Goal: Transaction & Acquisition: Download file/media

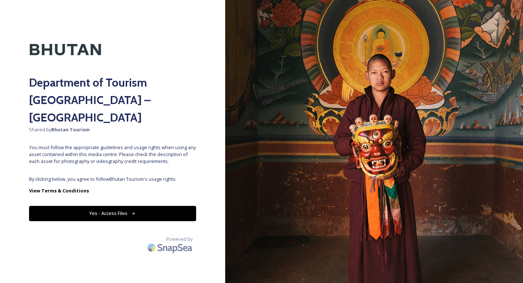
click at [129, 206] on button "Yes - Access Files" at bounding box center [112, 213] width 167 height 15
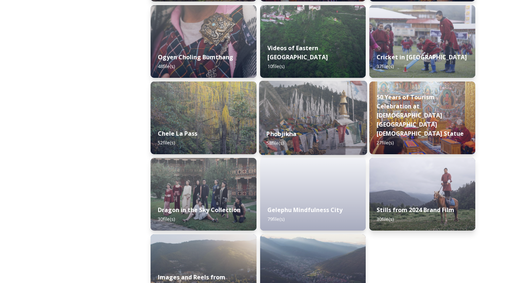
scroll to position [1210, 0]
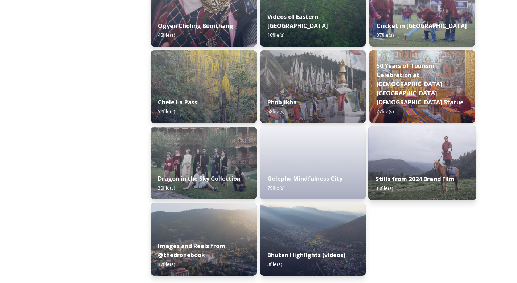
click at [419, 131] on img at bounding box center [423, 163] width 108 height 74
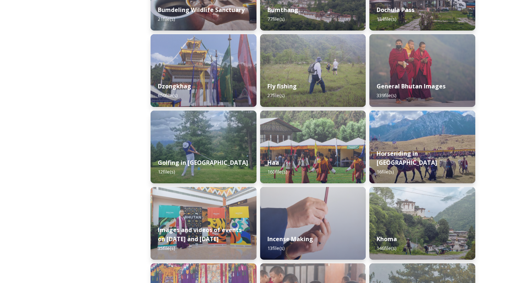
scroll to position [311, 0]
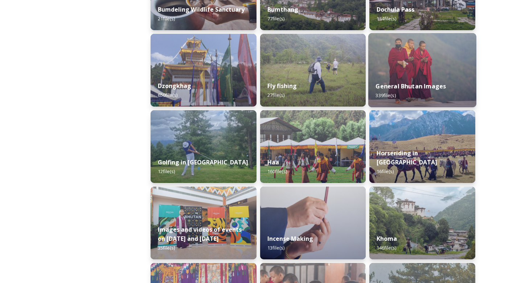
click at [438, 75] on div "General Bhutan Images 339 file(s)" at bounding box center [423, 90] width 108 height 33
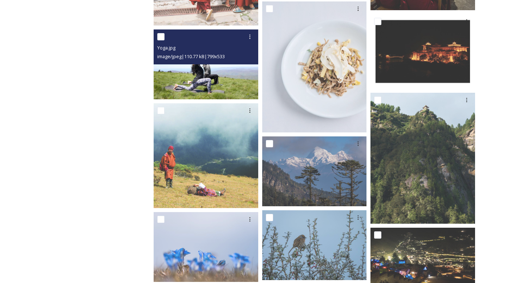
scroll to position [2952, 0]
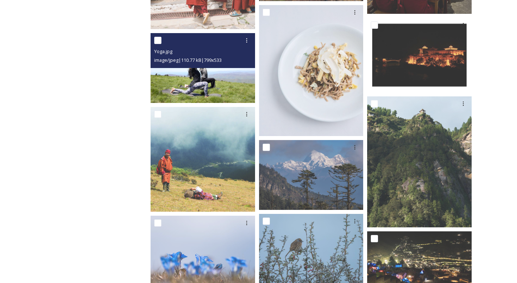
click at [222, 83] on img at bounding box center [203, 68] width 105 height 70
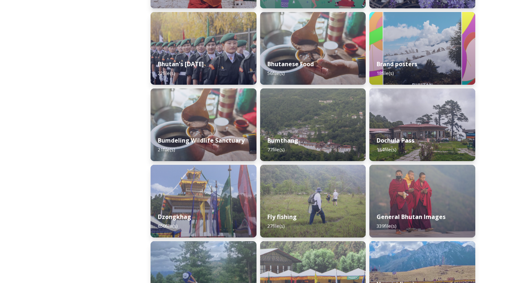
scroll to position [157, 0]
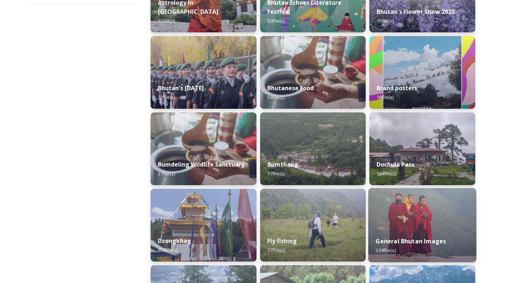
click at [402, 216] on img at bounding box center [423, 225] width 108 height 74
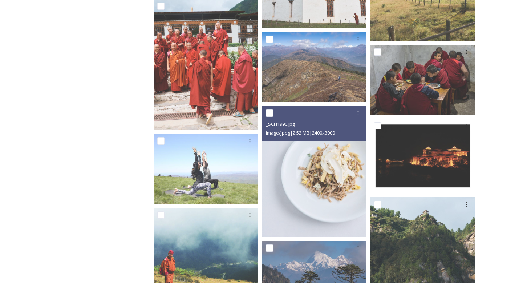
scroll to position [2852, 0]
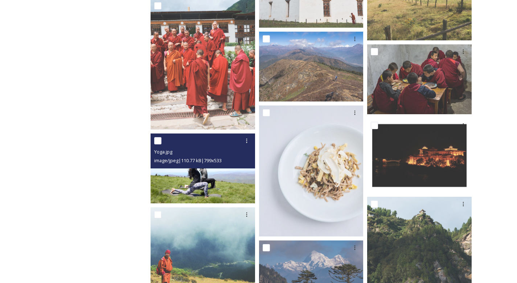
click at [207, 164] on div "image/jpeg | 110.77 kB | 799 x 533" at bounding box center [203, 160] width 99 height 9
click at [215, 181] on img at bounding box center [203, 168] width 105 height 70
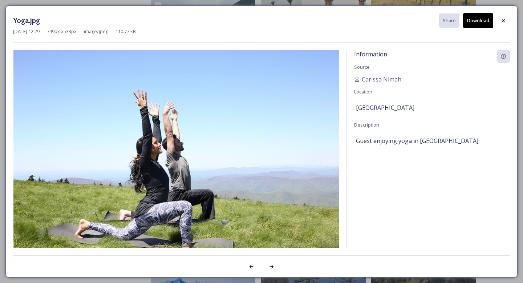
drag, startPoint x: 267, startPoint y: 157, endPoint x: 475, endPoint y: 16, distance: 251.3
click at [475, 16] on button "Download" at bounding box center [478, 20] width 30 height 15
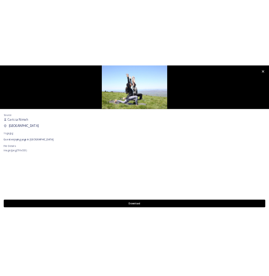
scroll to position [2865, 0]
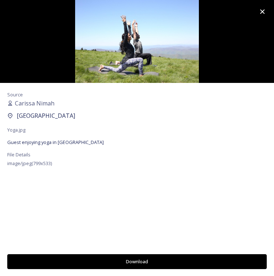
click at [262, 9] on icon at bounding box center [262, 11] width 9 height 9
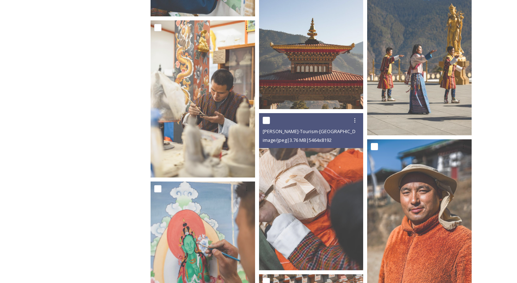
scroll to position [9617, 0]
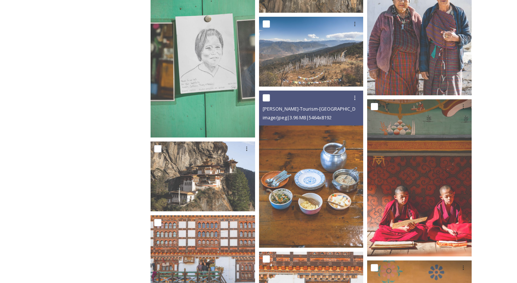
click at [350, 201] on img at bounding box center [311, 168] width 105 height 157
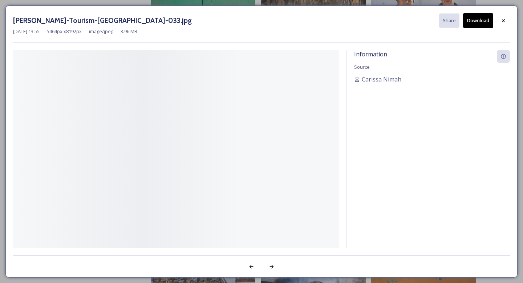
scroll to position [10533, 0]
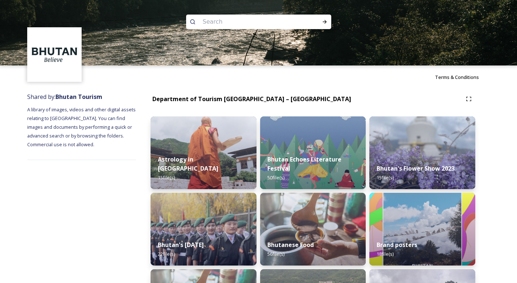
click at [503, 21] on img at bounding box center [258, 32] width 517 height 65
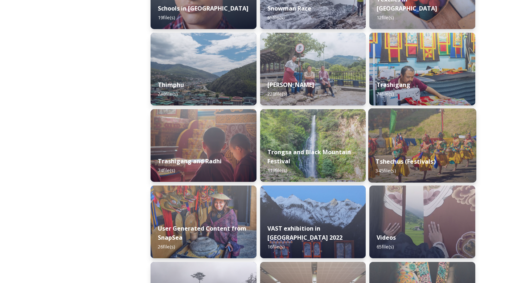
scroll to position [848, 0]
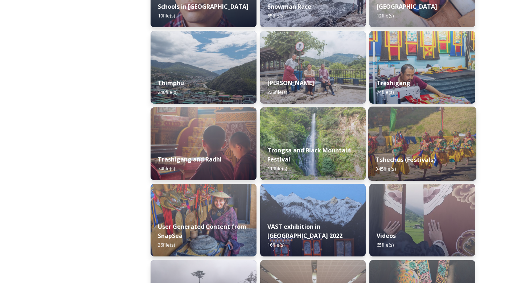
click at [461, 143] on img at bounding box center [423, 143] width 108 height 74
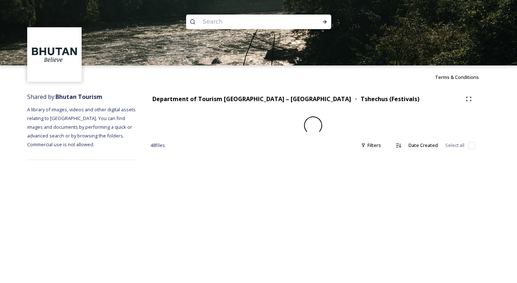
drag, startPoint x: 417, startPoint y: 137, endPoint x: 427, endPoint y: 141, distance: 11.6
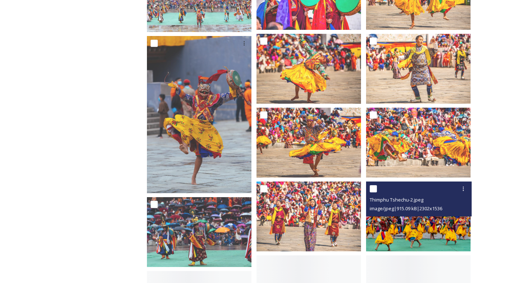
scroll to position [1679, 0]
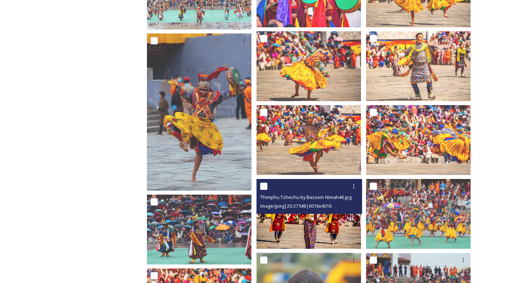
click at [346, 216] on img at bounding box center [309, 214] width 105 height 70
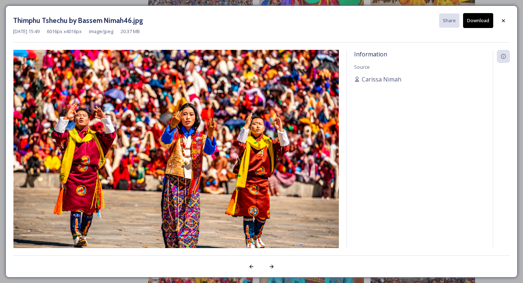
click at [206, 125] on img at bounding box center [176, 158] width 326 height 217
click at [500, 21] on icon at bounding box center [503, 21] width 6 height 6
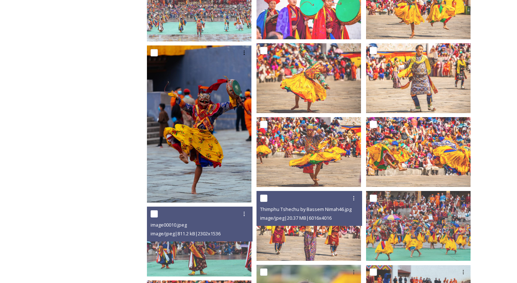
scroll to position [1663, 0]
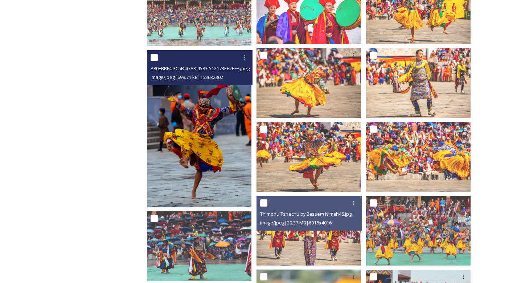
click at [212, 124] on img at bounding box center [199, 128] width 105 height 157
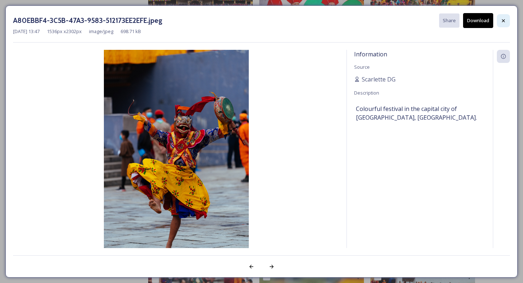
click at [502, 19] on icon at bounding box center [503, 21] width 6 height 6
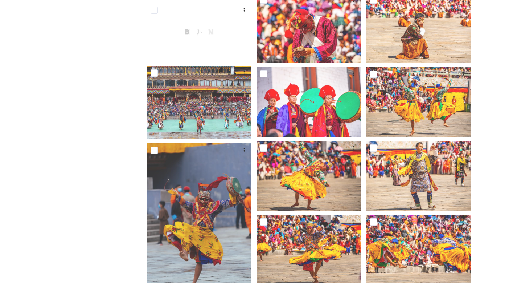
scroll to position [1561, 0]
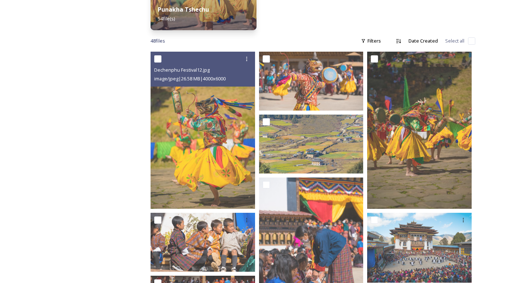
scroll to position [236, 0]
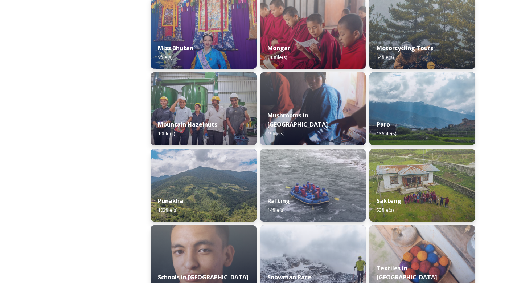
scroll to position [578, 0]
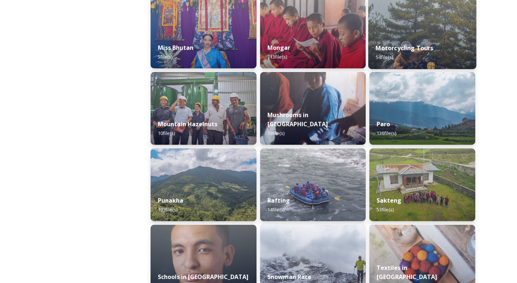
click at [409, 30] on img at bounding box center [423, 32] width 108 height 74
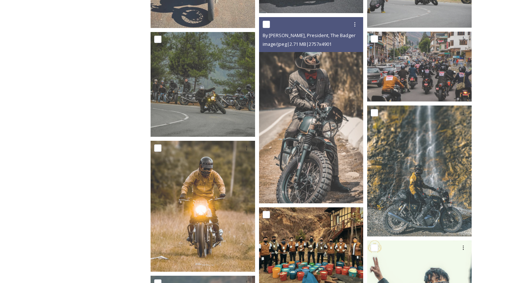
scroll to position [1282, 0]
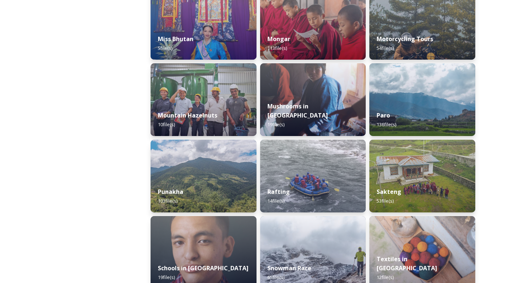
scroll to position [608, 0]
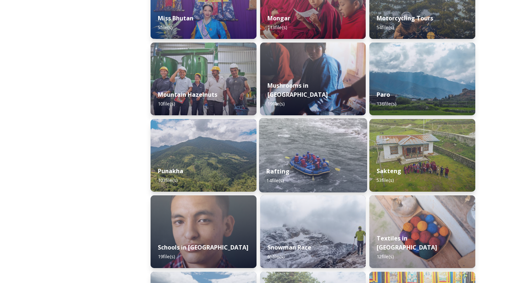
click at [298, 153] on img at bounding box center [313, 155] width 108 height 74
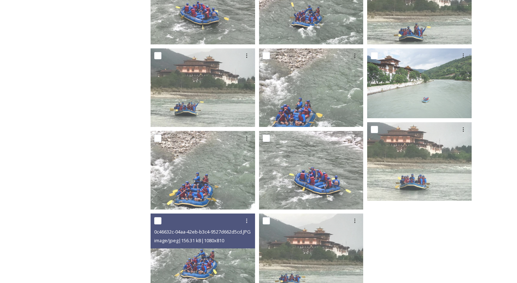
scroll to position [279, 0]
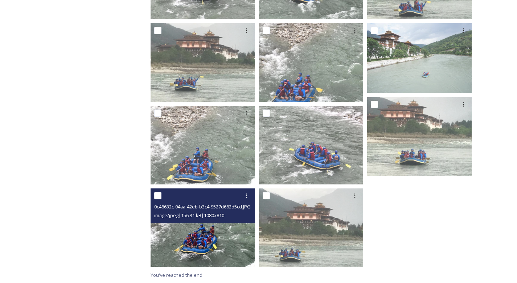
click at [235, 251] on img at bounding box center [203, 227] width 105 height 78
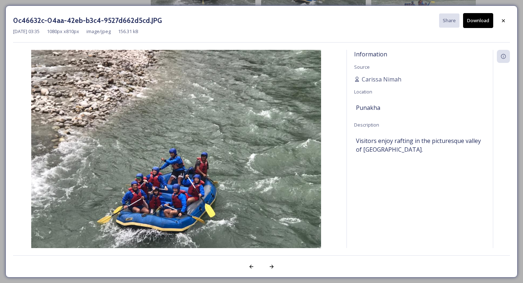
click at [174, 181] on img at bounding box center [176, 158] width 326 height 217
click at [182, 195] on img at bounding box center [176, 158] width 326 height 217
click at [501, 21] on icon at bounding box center [503, 21] width 6 height 6
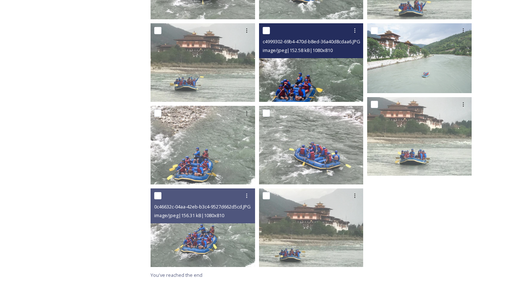
click at [346, 69] on img at bounding box center [311, 62] width 105 height 78
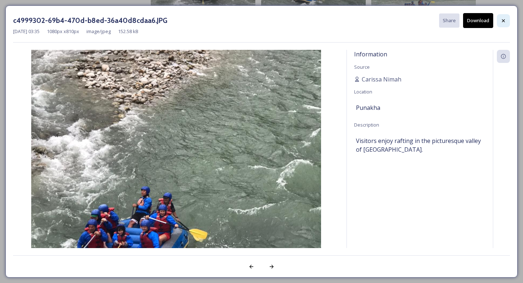
click at [505, 20] on icon at bounding box center [503, 21] width 6 height 6
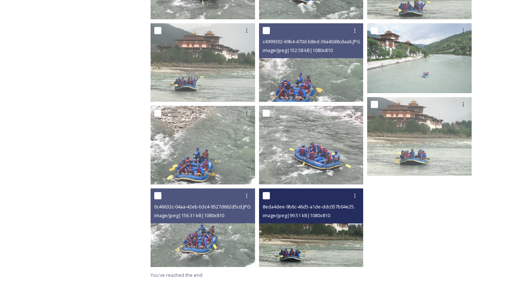
click at [338, 241] on img at bounding box center [311, 227] width 105 height 78
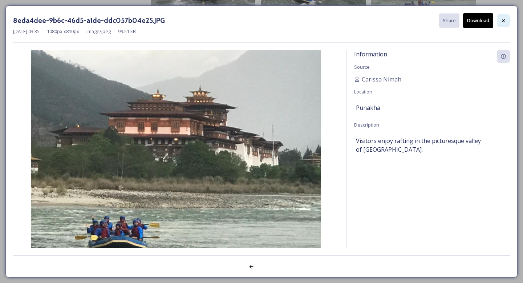
click at [505, 22] on icon at bounding box center [503, 21] width 6 height 6
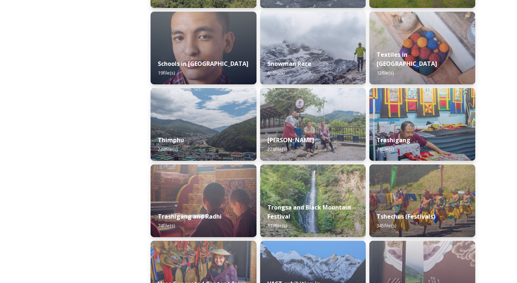
scroll to position [794, 0]
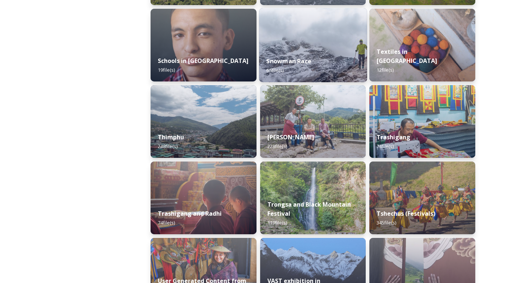
click at [324, 47] on img at bounding box center [313, 45] width 108 height 74
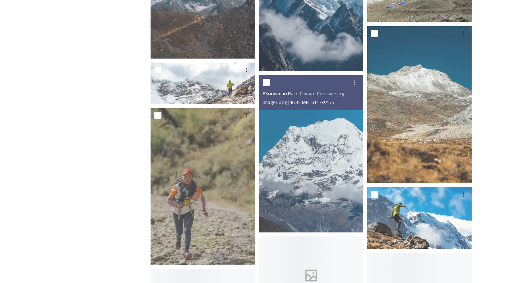
scroll to position [1125, 0]
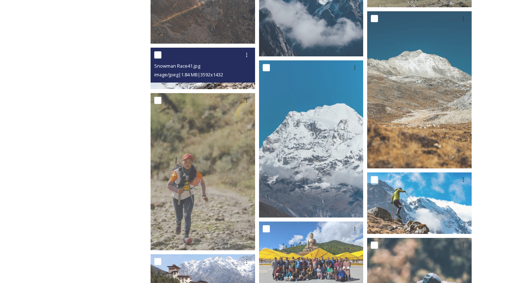
click at [223, 75] on span "image/jpeg | 1.84 MB | 3592 x 1432" at bounding box center [188, 74] width 69 height 7
click at [233, 86] on img at bounding box center [203, 69] width 105 height 42
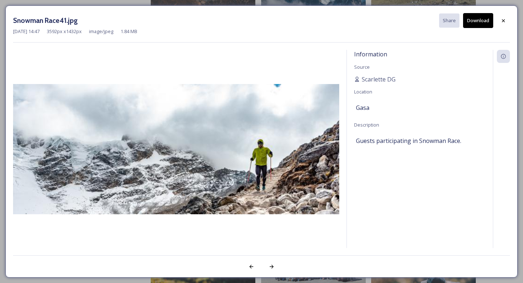
click at [357, 206] on div "Information Source [PERSON_NAME] Location Gasa Description Guests participating…" at bounding box center [420, 149] width 146 height 198
click at [506, 22] on icon at bounding box center [503, 21] width 6 height 6
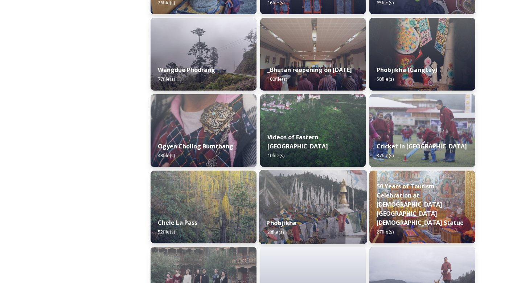
scroll to position [1085, 0]
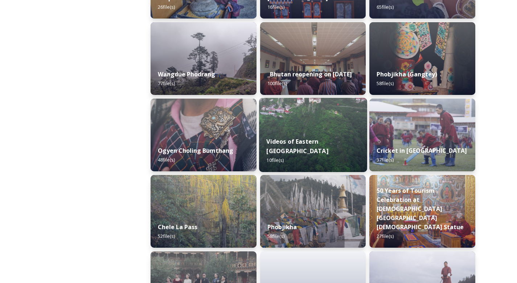
click at [301, 126] on img at bounding box center [313, 135] width 108 height 74
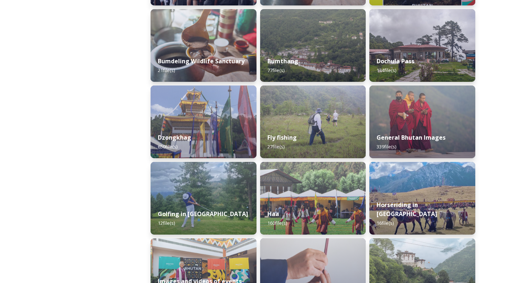
scroll to position [260, 0]
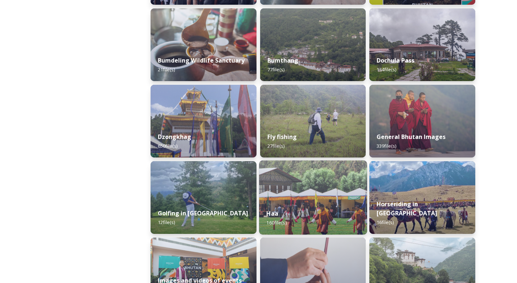
click at [303, 206] on div "Haa 160 file(s)" at bounding box center [313, 217] width 108 height 33
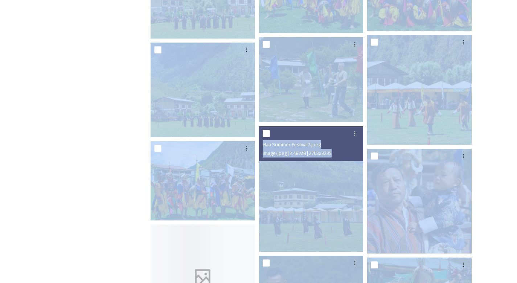
scroll to position [227, 0]
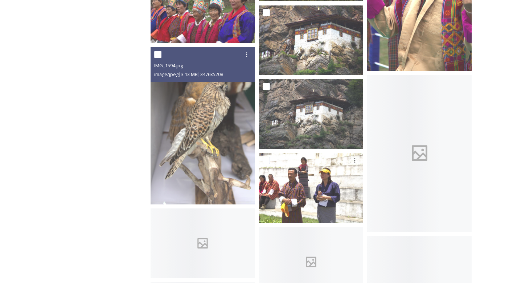
scroll to position [3932, 0]
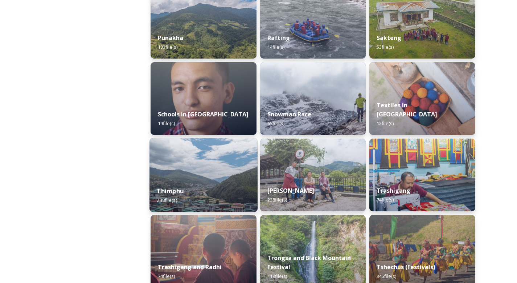
scroll to position [739, 0]
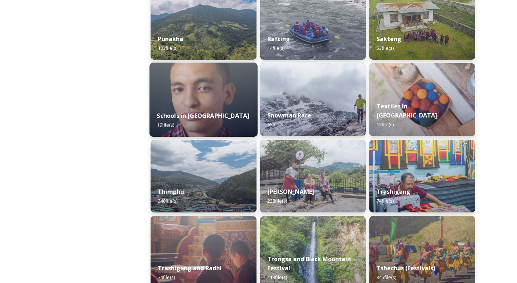
click at [211, 85] on img at bounding box center [204, 99] width 108 height 74
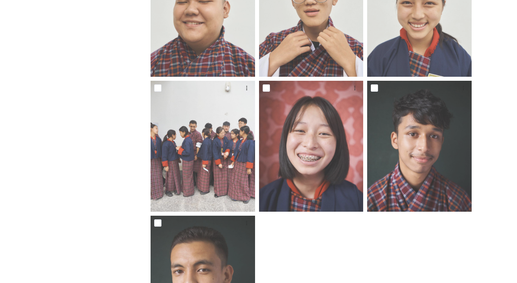
scroll to position [810, 0]
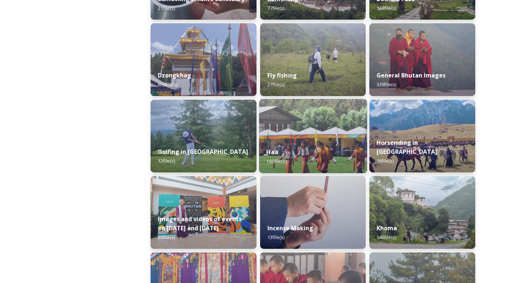
scroll to position [323, 0]
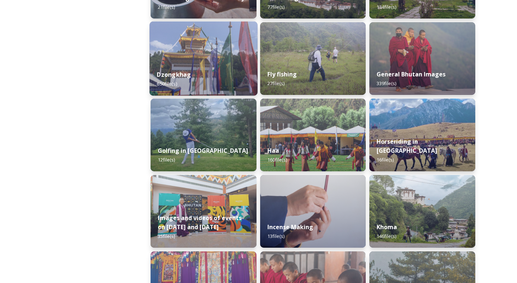
click at [203, 68] on div "Dzongkhag 650 file(s)" at bounding box center [204, 78] width 108 height 33
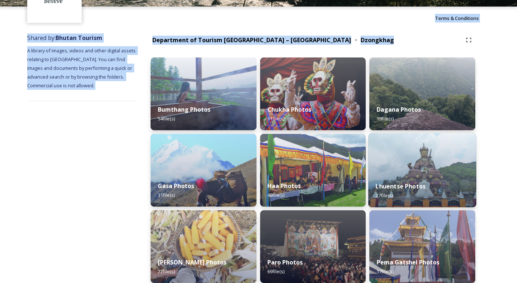
scroll to position [60, 0]
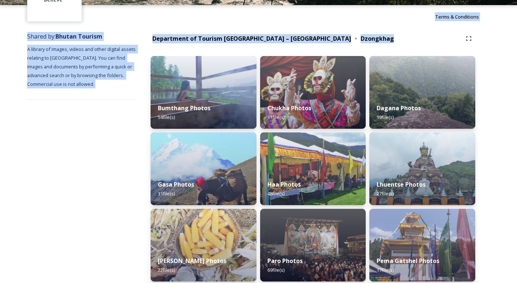
click at [406, 32] on div "Department of Tourism [GEOGRAPHIC_DATA] – [GEOGRAPHIC_DATA] Dzongkhag" at bounding box center [313, 38] width 325 height 13
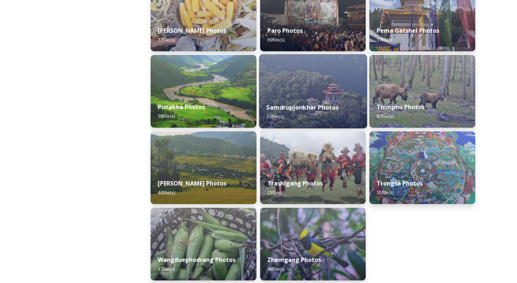
scroll to position [288, 0]
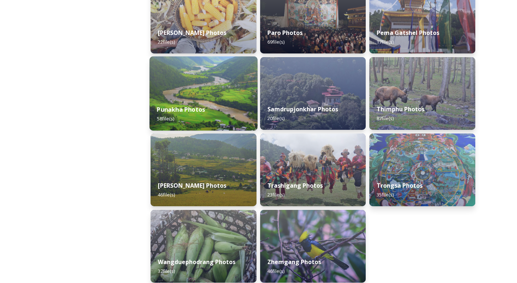
click at [233, 94] on img at bounding box center [204, 93] width 108 height 74
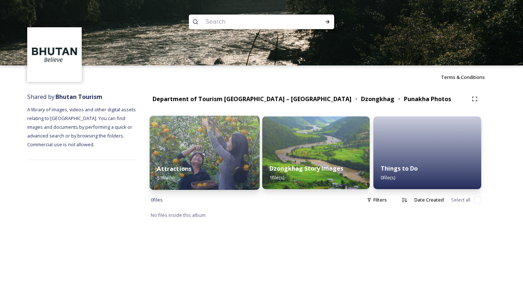
click at [236, 171] on div "Attractions 57 file(s)" at bounding box center [205, 173] width 110 height 33
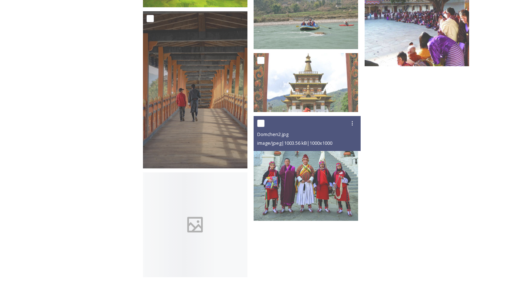
scroll to position [604, 0]
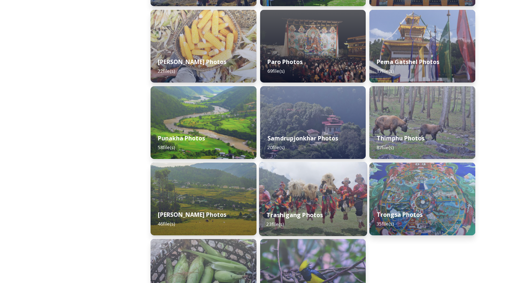
scroll to position [321, 0]
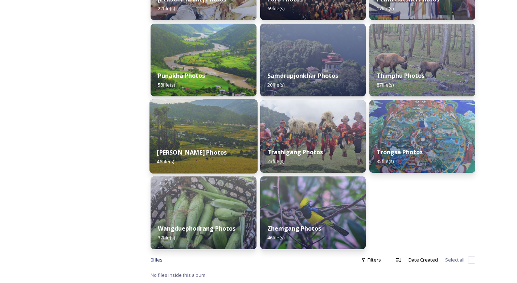
click at [223, 144] on div "[PERSON_NAME] Photos 46 file(s)" at bounding box center [204, 156] width 108 height 33
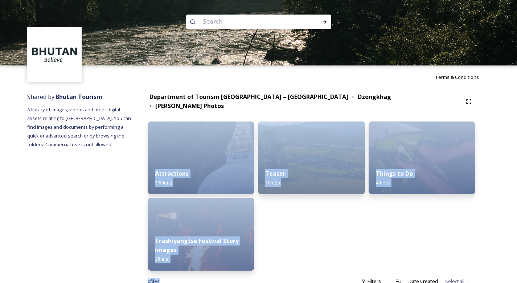
scroll to position [16, 0]
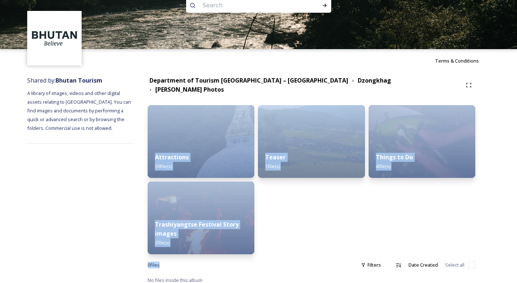
click at [336, 223] on div "Teaser 1 file(s)" at bounding box center [311, 179] width 107 height 149
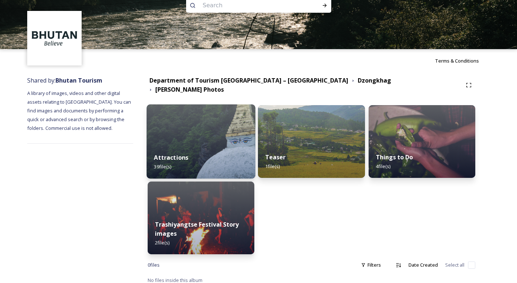
click at [212, 127] on img at bounding box center [201, 141] width 109 height 74
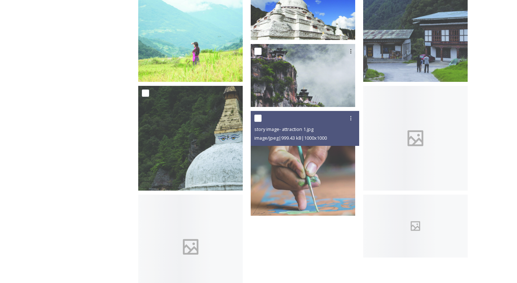
scroll to position [527, 0]
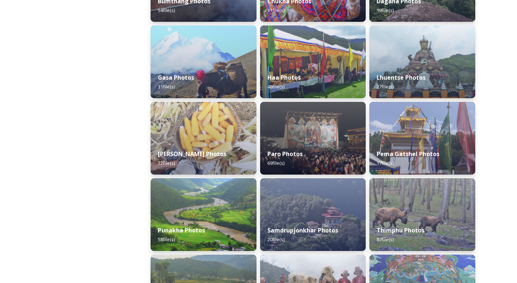
scroll to position [192, 0]
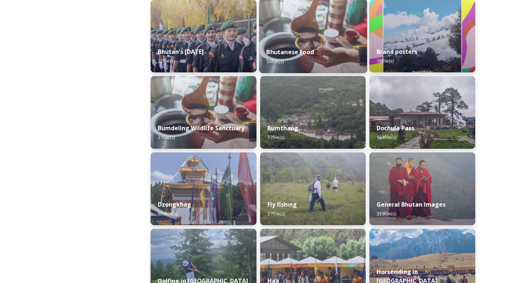
scroll to position [193, 0]
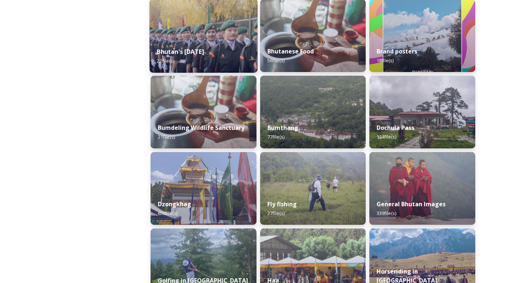
click at [228, 42] on div "Bhutan's [DATE] 22 file(s)" at bounding box center [204, 56] width 108 height 33
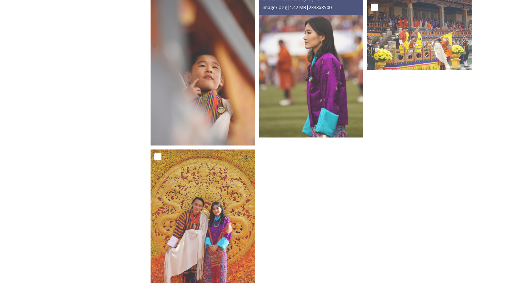
scroll to position [802, 0]
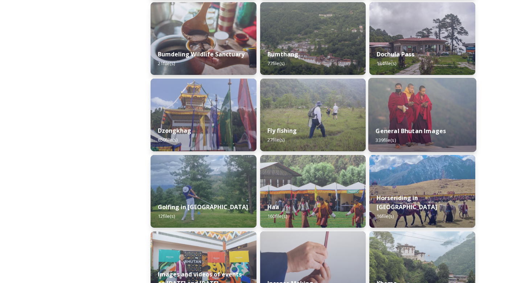
scroll to position [267, 0]
click at [427, 135] on div "General Bhutan Images 339 file(s)" at bounding box center [423, 134] width 108 height 33
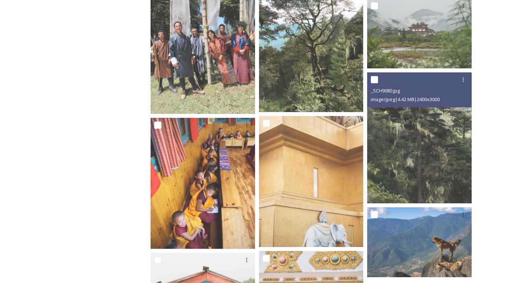
scroll to position [3256, 0]
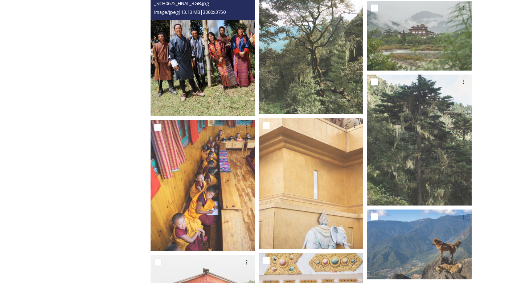
click at [191, 78] on img at bounding box center [203, 50] width 105 height 131
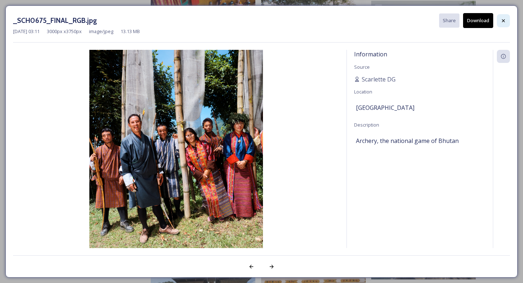
click at [502, 21] on icon at bounding box center [503, 20] width 3 height 3
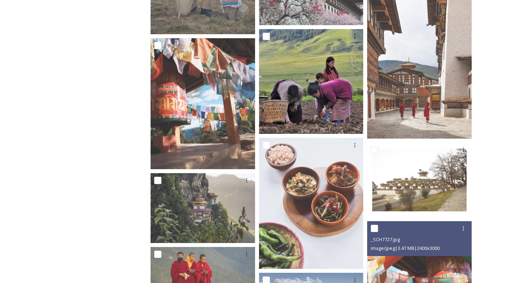
scroll to position [11907, 0]
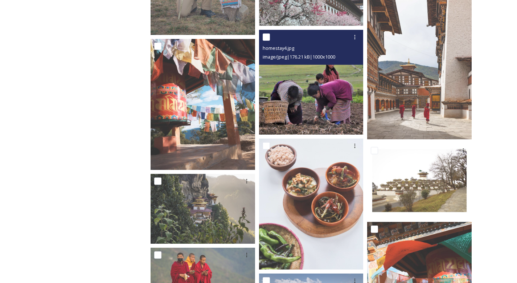
click at [341, 91] on img at bounding box center [311, 82] width 105 height 105
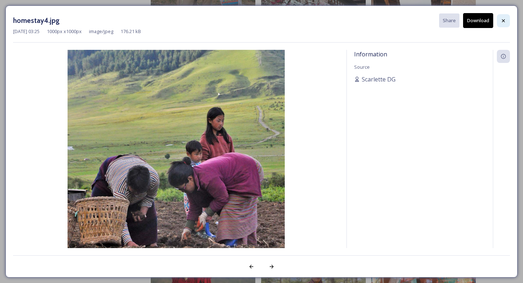
click at [500, 20] on div at bounding box center [503, 20] width 13 height 13
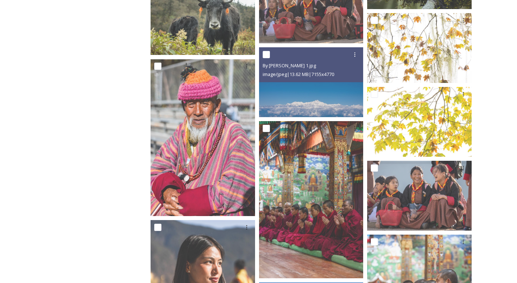
scroll to position [7927, 0]
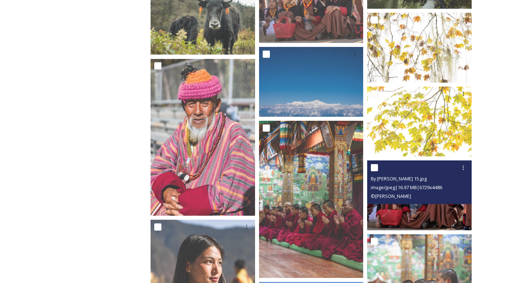
click at [420, 207] on img at bounding box center [419, 195] width 105 height 70
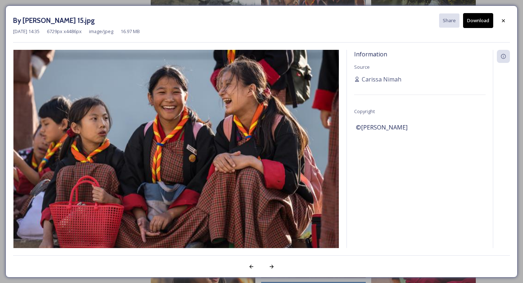
click at [236, 129] on img at bounding box center [176, 158] width 326 height 217
click at [505, 19] on icon at bounding box center [503, 21] width 6 height 6
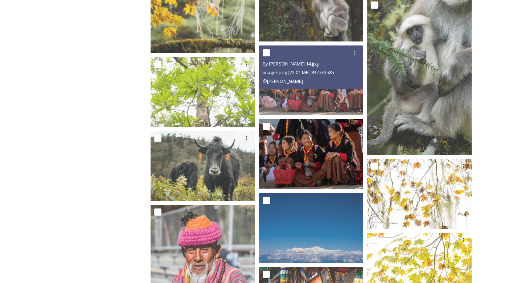
scroll to position [7781, 0]
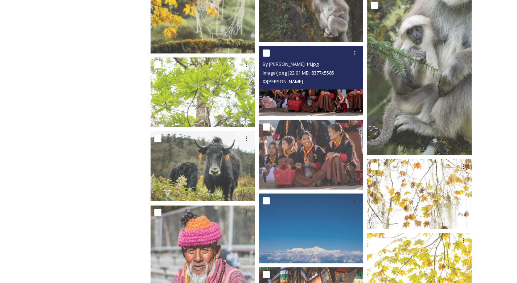
click at [312, 96] on img at bounding box center [311, 81] width 105 height 70
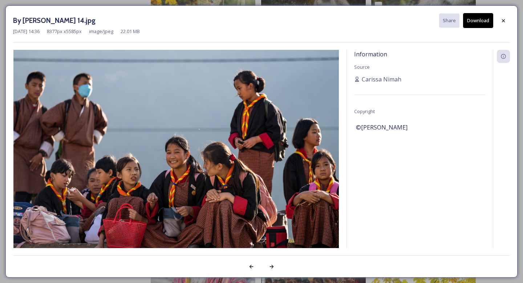
click at [480, 14] on button "Download" at bounding box center [478, 20] width 30 height 15
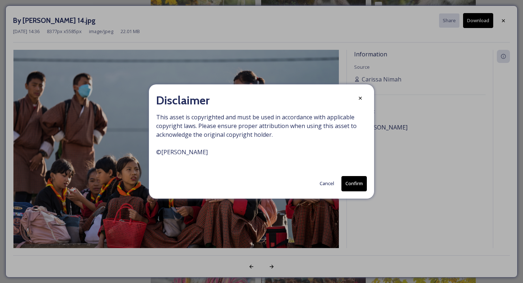
click at [359, 184] on button "Confirm" at bounding box center [353, 183] width 25 height 15
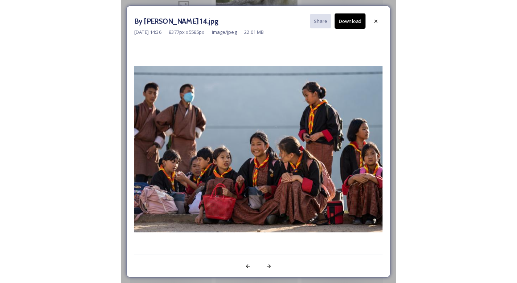
scroll to position [7592, 0]
